Goal: Task Accomplishment & Management: Manage account settings

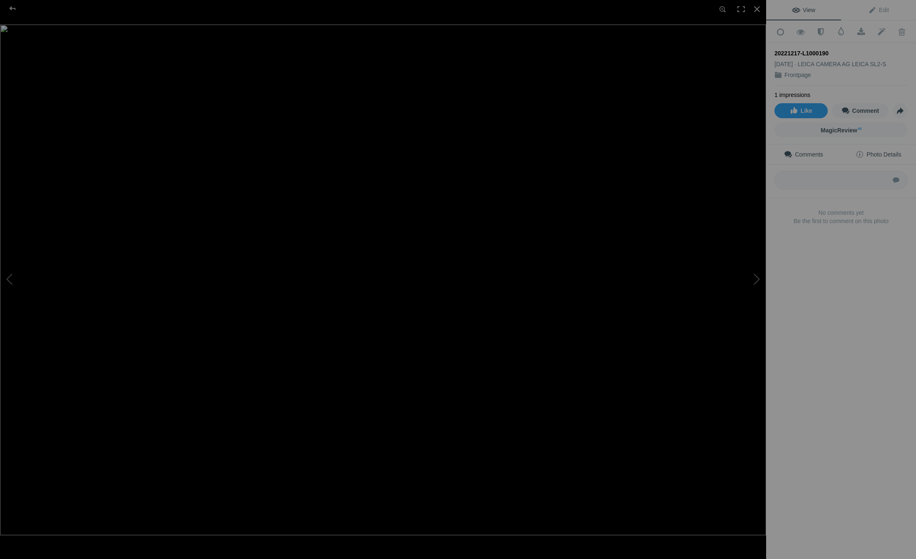
click at [867, 151] on span "Photo Details" at bounding box center [878, 154] width 45 height 7
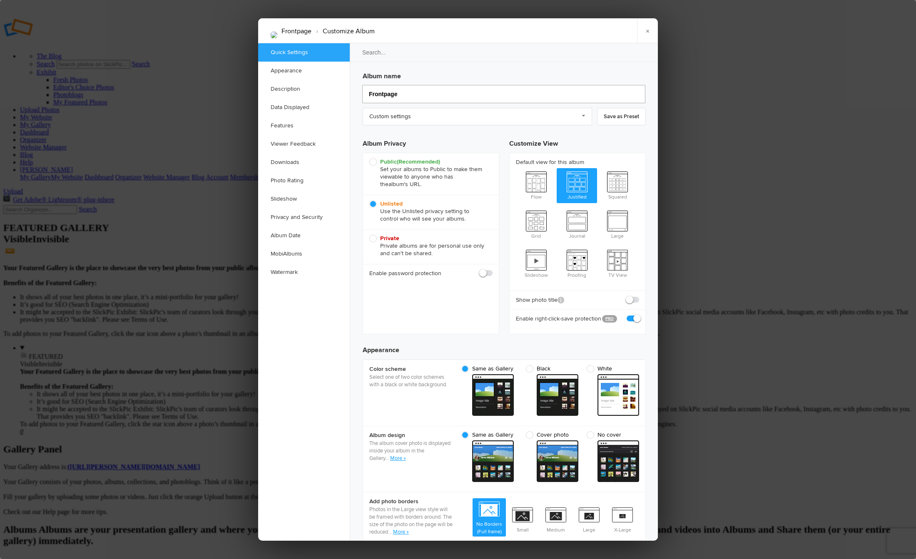
click at [409, 93] on input "Frontpage" at bounding box center [503, 94] width 283 height 18
click at [410, 93] on input "Frontpage" at bounding box center [503, 94] width 283 height 18
click at [409, 92] on input "Frontpage" at bounding box center [503, 94] width 283 height 18
drag, startPoint x: 404, startPoint y: 92, endPoint x: 364, endPoint y: 91, distance: 39.2
click at [364, 91] on input "Frontpage" at bounding box center [503, 94] width 283 height 18
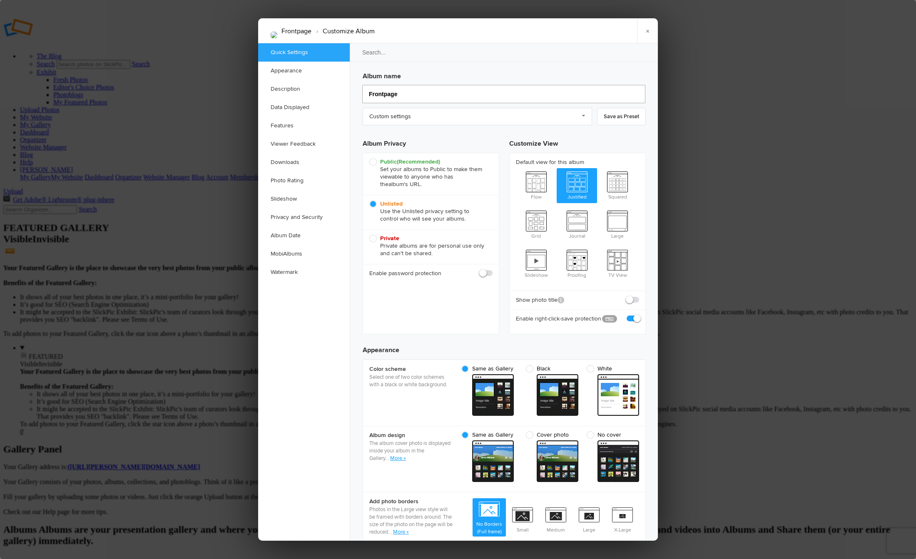
click at [411, 93] on input "Frontpage" at bounding box center [503, 94] width 283 height 18
click at [405, 93] on input "Frontpage" at bounding box center [503, 94] width 283 height 18
click at [731, 222] on div at bounding box center [458, 279] width 916 height 559
